Goal: Task Accomplishment & Management: Manage account settings

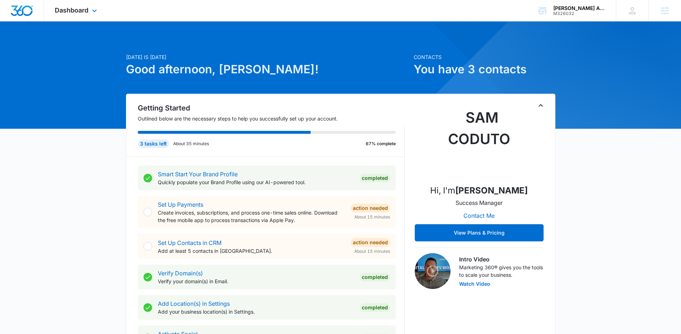
click at [89, 10] on div "Dashboard Apps Reputation Websites Forms CRM Email Social Content Ads Intellige…" at bounding box center [77, 10] width 66 height 21
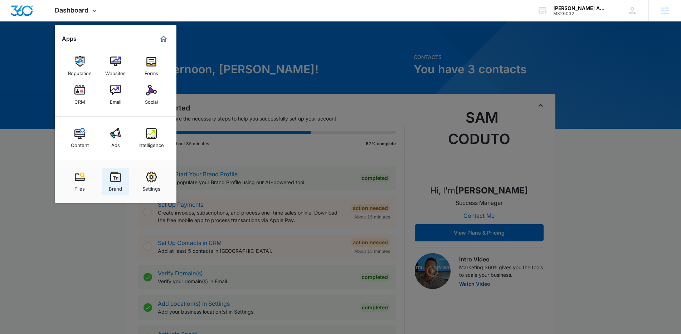
click at [116, 191] on div "Brand" at bounding box center [115, 187] width 13 height 9
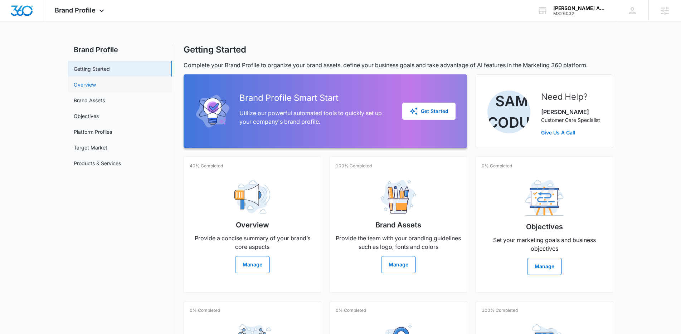
click at [94, 81] on link "Overview" at bounding box center [85, 85] width 22 height 8
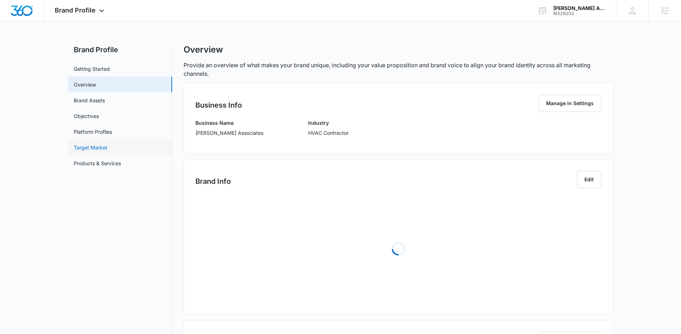
click at [98, 144] on link "Target Market" at bounding box center [91, 148] width 34 height 8
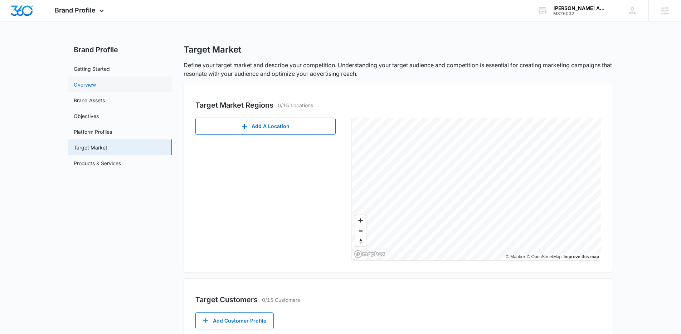
click at [96, 86] on link "Overview" at bounding box center [85, 85] width 22 height 8
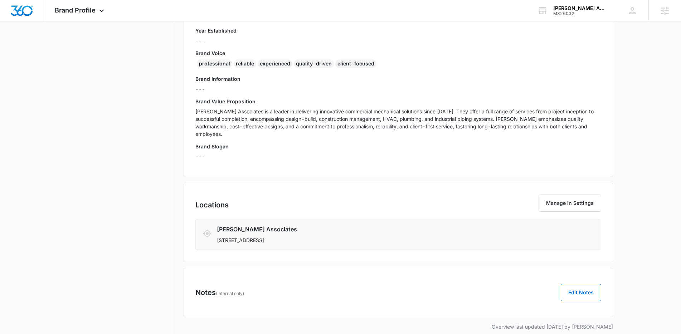
scroll to position [171, 0]
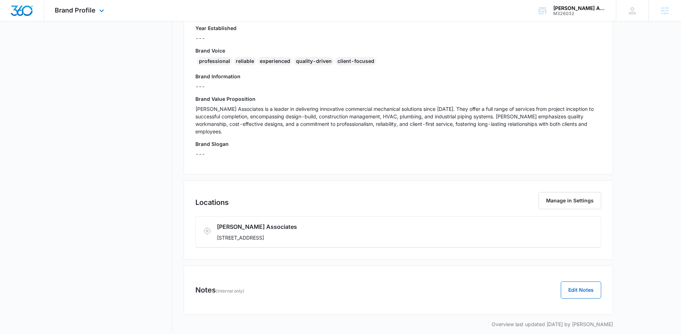
click at [87, 1] on div "Brand Profile Apps Reputation Websites Forms CRM Email Social Content Ads Intel…" at bounding box center [80, 10] width 73 height 21
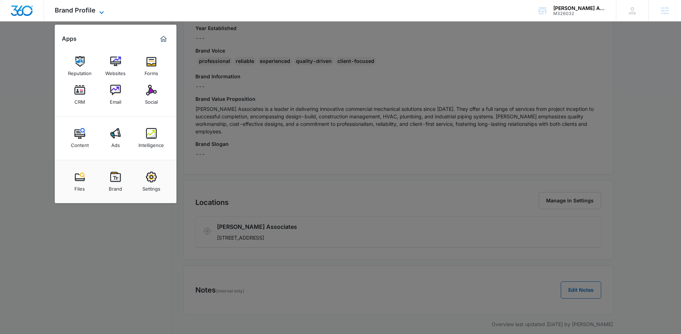
click at [92, 9] on span "Brand Profile" at bounding box center [75, 10] width 41 height 8
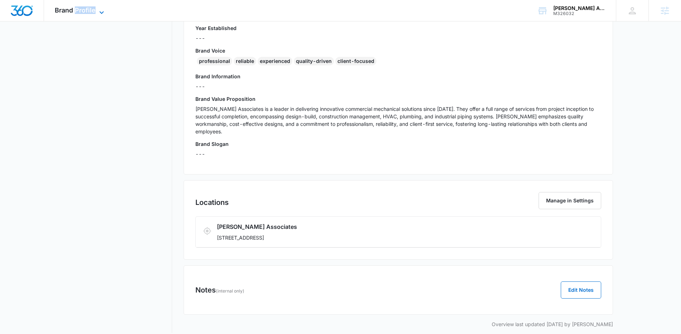
click at [92, 9] on span "Brand Profile" at bounding box center [75, 10] width 41 height 8
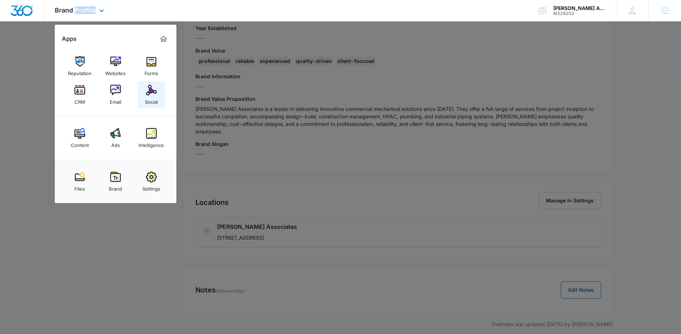
click at [154, 94] on img at bounding box center [151, 90] width 11 height 11
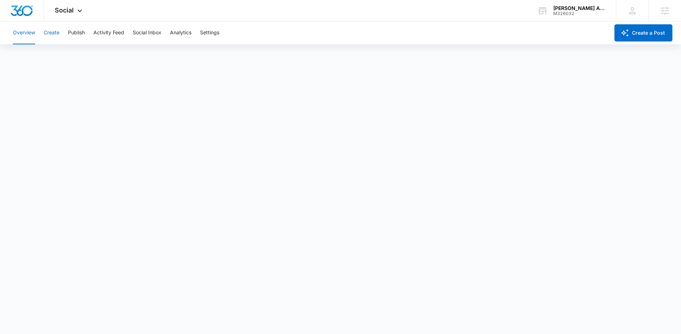
click at [55, 30] on button "Create" at bounding box center [52, 32] width 16 height 23
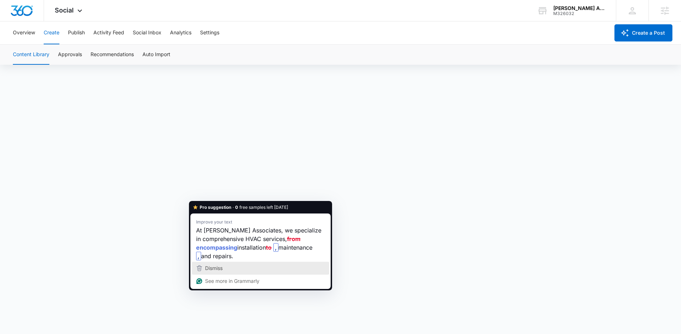
click at [243, 266] on div "Dismiss" at bounding box center [260, 268] width 131 height 11
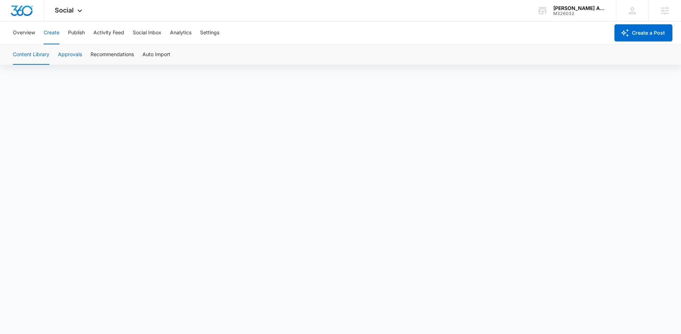
click at [74, 52] on button "Approvals" at bounding box center [70, 55] width 24 height 20
